Goal: Transaction & Acquisition: Purchase product/service

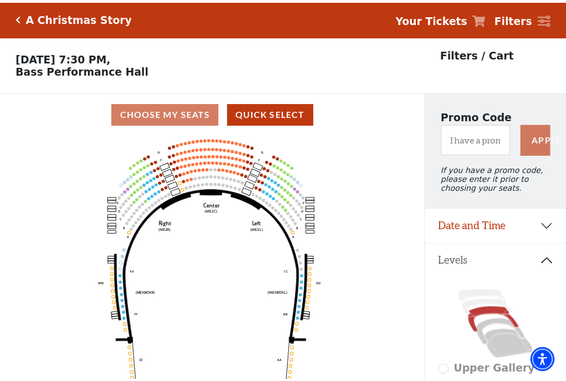
scroll to position [52, 0]
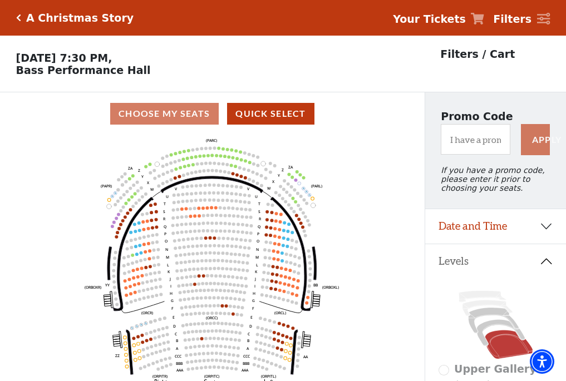
scroll to position [52, 0]
